Goal: Use online tool/utility: Utilize a website feature to perform a specific function

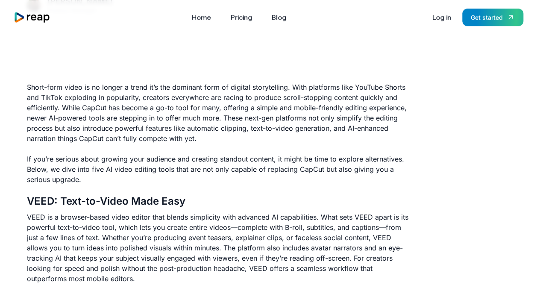
scroll to position [213, 0]
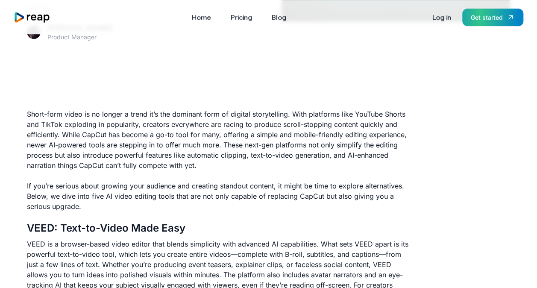
click at [495, 17] on div "Get started" at bounding box center [487, 17] width 32 height 9
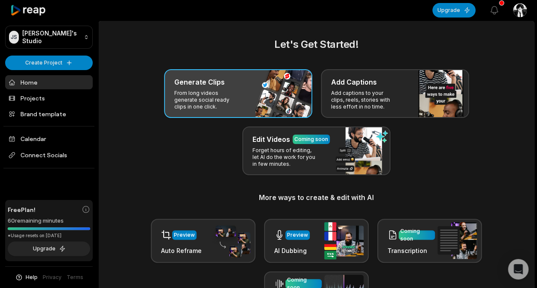
click at [240, 102] on div "Generate Clips From long videos generate social ready clips in one click." at bounding box center [238, 93] width 148 height 49
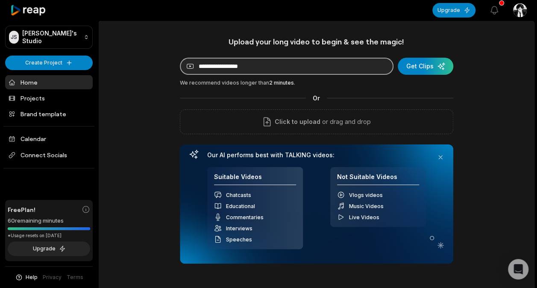
click at [264, 65] on input at bounding box center [286, 66] width 213 height 17
paste input "**********"
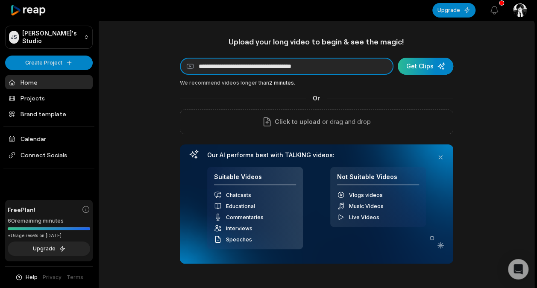
type input "**********"
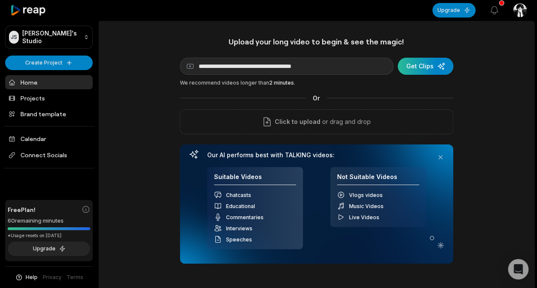
click at [418, 70] on div "submit" at bounding box center [426, 66] width 56 height 17
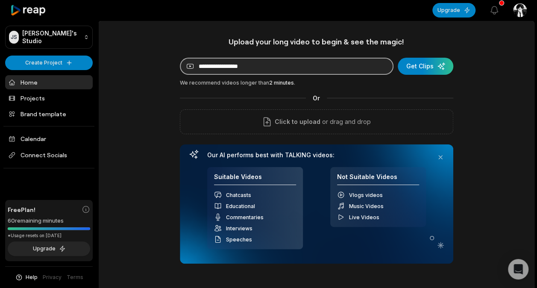
click at [237, 65] on input at bounding box center [286, 66] width 213 height 17
paste input "**********"
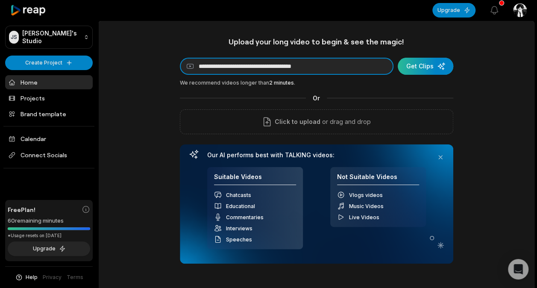
type input "**********"
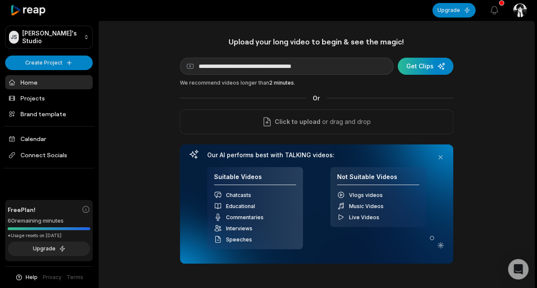
click at [416, 64] on div "submit" at bounding box center [426, 66] width 56 height 17
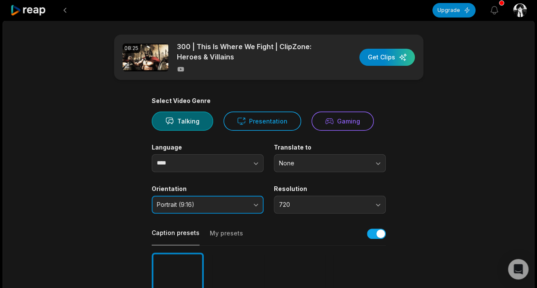
click at [241, 202] on span "Portrait (9:16)" at bounding box center [202, 205] width 90 height 8
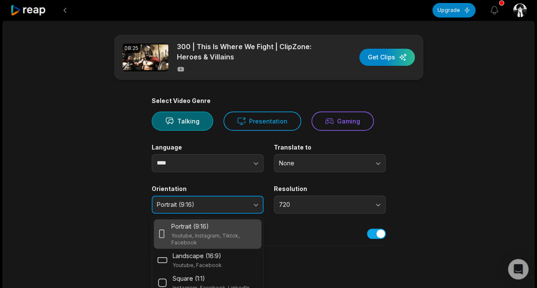
click at [251, 205] on button "Portrait (9:16)" at bounding box center [208, 205] width 112 height 18
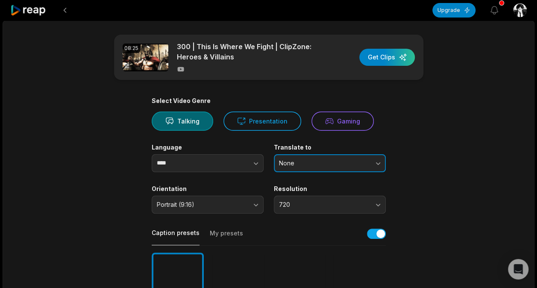
click at [354, 165] on span "None" at bounding box center [324, 163] width 90 height 8
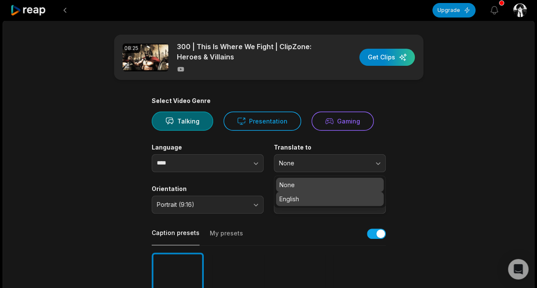
click at [348, 202] on p "English" at bounding box center [329, 198] width 101 height 9
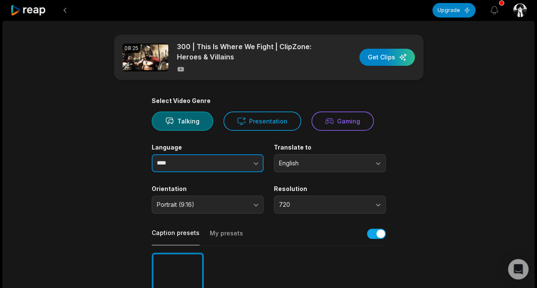
click at [225, 158] on button "button" at bounding box center [238, 163] width 49 height 18
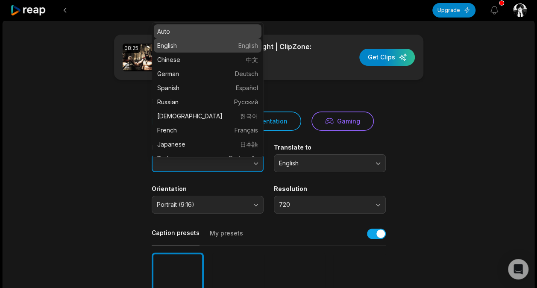
type input "*******"
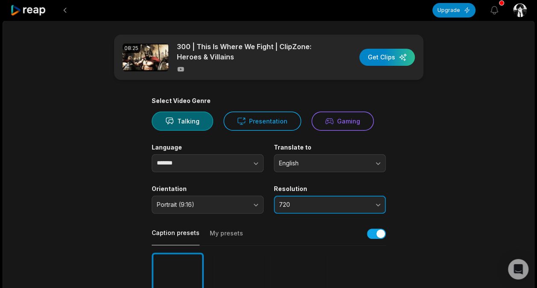
click at [348, 206] on span "720" at bounding box center [324, 205] width 90 height 8
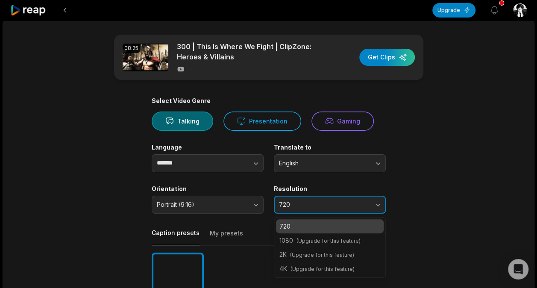
click at [348, 206] on span "720" at bounding box center [324, 205] width 90 height 8
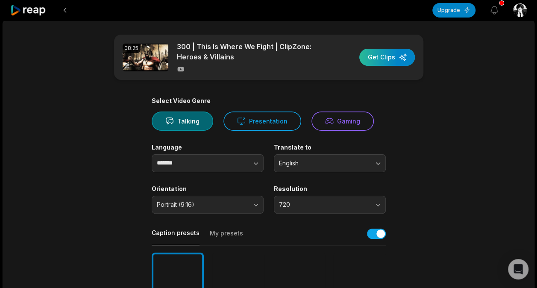
click at [389, 51] on div "button" at bounding box center [387, 57] width 56 height 17
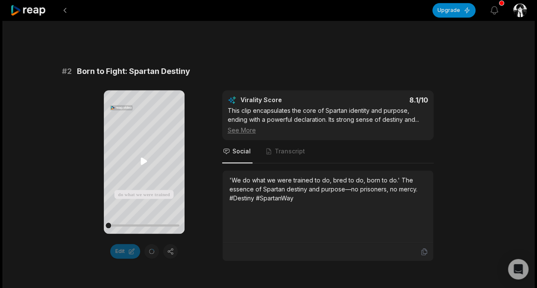
scroll to position [142, 0]
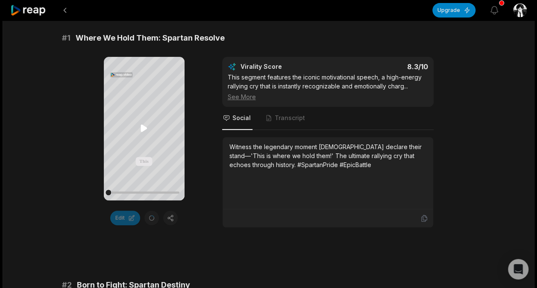
click at [144, 126] on icon at bounding box center [143, 128] width 6 height 7
click at [145, 130] on icon at bounding box center [144, 128] width 10 height 10
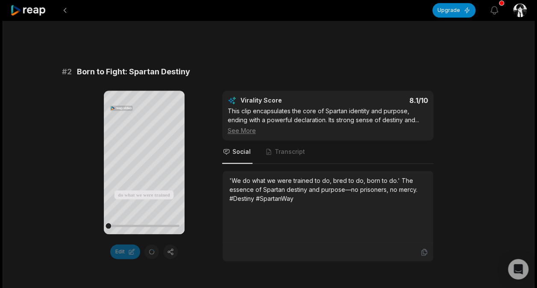
scroll to position [356, 0]
click at [141, 160] on icon at bounding box center [143, 160] width 6 height 7
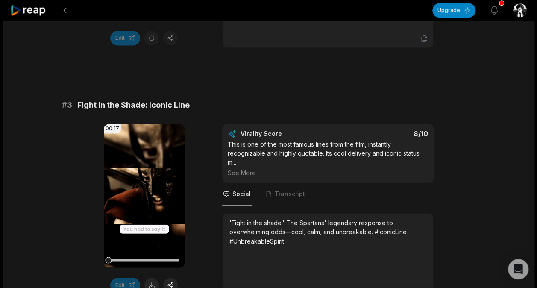
scroll to position [569, 0]
click at [139, 194] on icon at bounding box center [144, 195] width 10 height 10
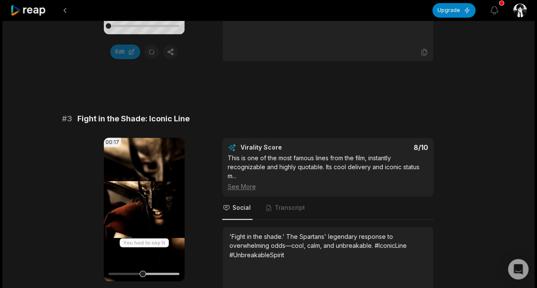
scroll to position [640, 0]
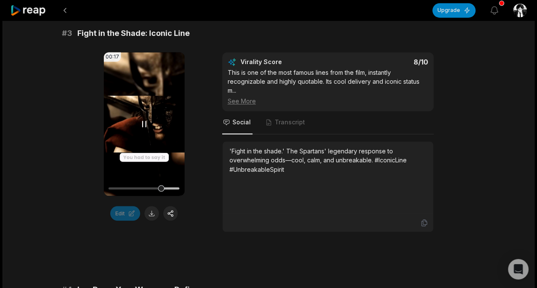
click at [142, 123] on icon at bounding box center [144, 124] width 10 height 10
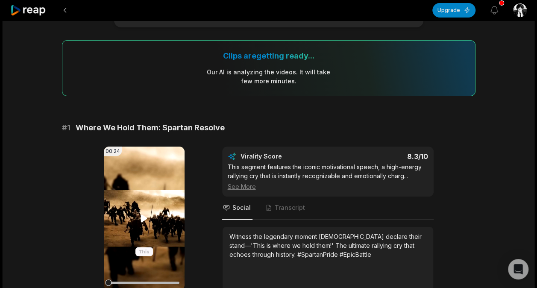
scroll to position [71, 0]
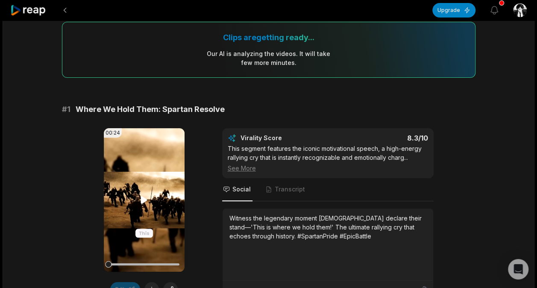
click at [145, 202] on icon at bounding box center [144, 200] width 10 height 10
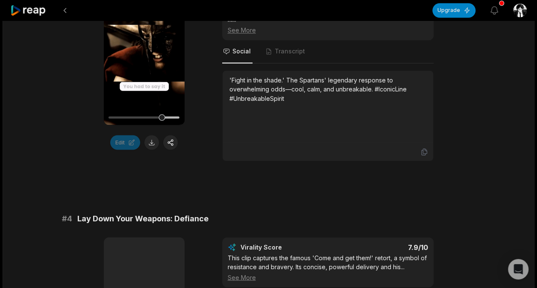
scroll to position [640, 0]
